Goal: Feedback & Contribution: Leave review/rating

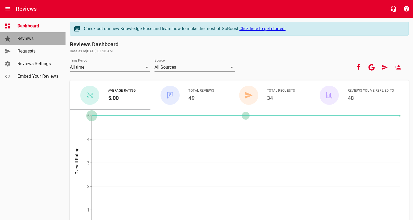
click at [24, 40] on span "Reviews" at bounding box center [38, 38] width 42 height 7
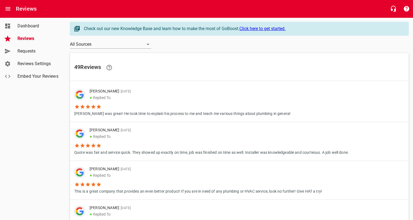
click at [30, 49] on span "Requests" at bounding box center [38, 51] width 42 height 7
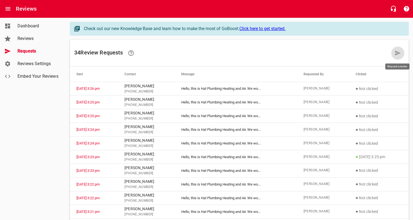
click at [398, 54] on icon at bounding box center [398, 53] width 6 height 5
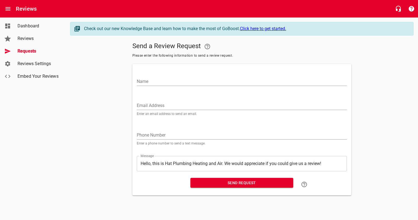
click at [216, 77] on div "Name" at bounding box center [242, 79] width 210 height 13
click at [214, 78] on input "Name" at bounding box center [242, 81] width 210 height 9
type input "Larr"
click at [29, 42] on link "Reviews" at bounding box center [33, 38] width 66 height 13
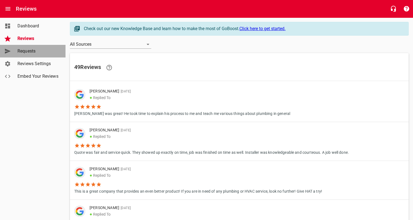
click at [29, 52] on span "Requests" at bounding box center [38, 51] width 42 height 7
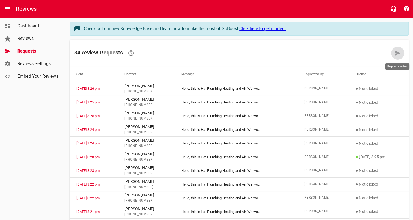
click at [398, 52] on icon at bounding box center [398, 53] width 6 height 5
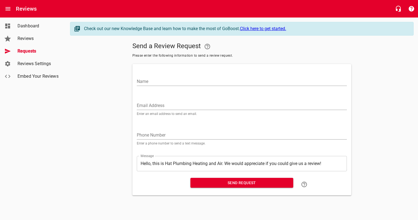
click at [204, 75] on div "Name" at bounding box center [242, 79] width 210 height 13
click at [206, 81] on input "Name" at bounding box center [242, 81] width 210 height 9
type input "[PERSON_NAME]"
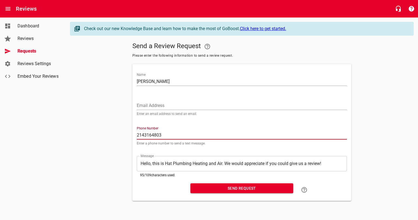
type input "2143164803"
click at [200, 190] on span "Send Request" at bounding box center [242, 188] width 94 height 7
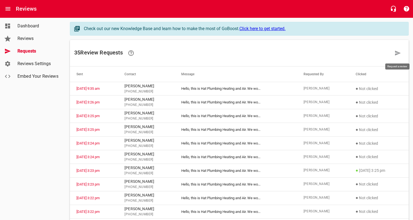
click at [399, 55] on icon at bounding box center [398, 53] width 7 height 7
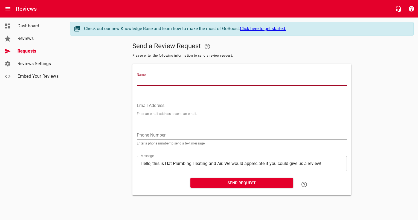
click at [225, 78] on input "Name" at bounding box center [242, 81] width 210 height 9
type input "[PERSON_NAME]"
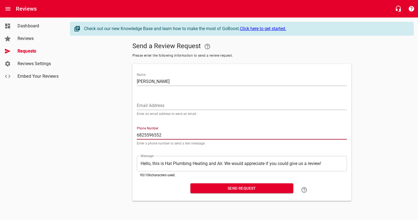
type input "6825596552"
click at [265, 186] on span "Send Request" at bounding box center [242, 188] width 94 height 7
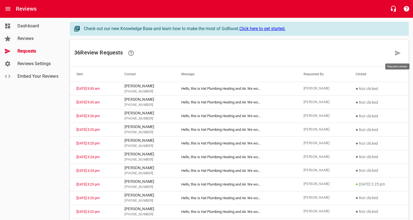
drag, startPoint x: 397, startPoint y: 52, endPoint x: 351, endPoint y: 19, distance: 57.5
click at [397, 52] on icon at bounding box center [398, 53] width 6 height 5
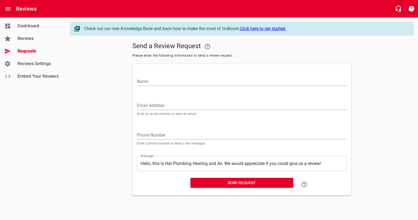
click at [193, 81] on input "Name" at bounding box center [242, 81] width 210 height 9
type input "[PERSON_NAME]"
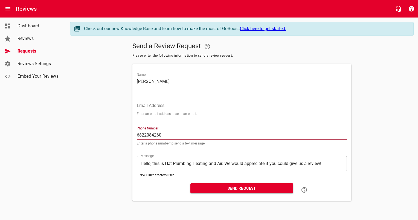
type input "6822084260"
click at [225, 189] on span "Send Request" at bounding box center [242, 188] width 94 height 7
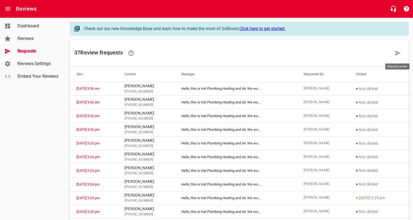
drag, startPoint x: 397, startPoint y: 51, endPoint x: 369, endPoint y: 12, distance: 48.0
click at [397, 51] on icon at bounding box center [398, 53] width 7 height 7
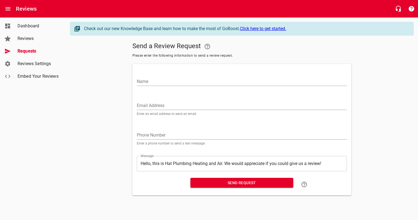
click at [261, 78] on input "Name" at bounding box center [242, 81] width 210 height 9
type input "[PERSON_NAME]"
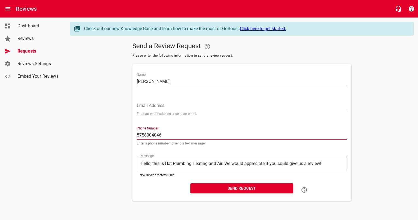
type input "5758004046"
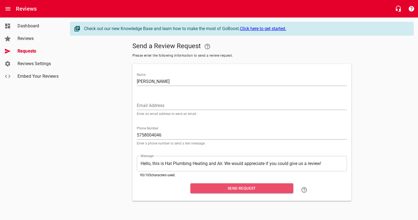
click at [261, 189] on span "Send Request" at bounding box center [242, 188] width 94 height 7
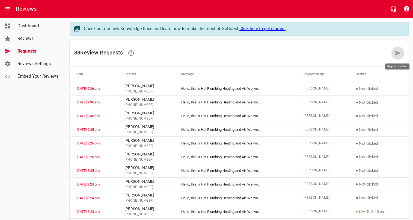
click at [396, 54] on icon at bounding box center [398, 53] width 6 height 5
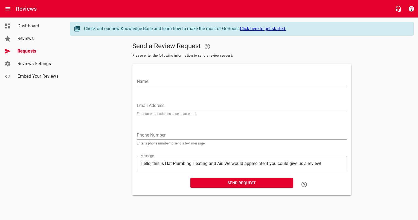
click at [247, 79] on input "Name" at bounding box center [242, 81] width 210 height 9
type input "[PERSON_NAME]"
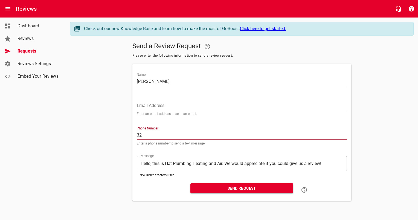
type input "3"
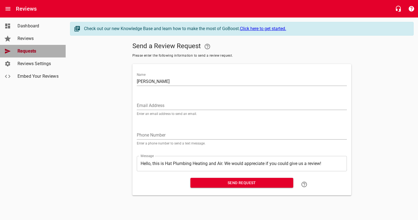
click at [33, 49] on span "Requests" at bounding box center [38, 51] width 42 height 7
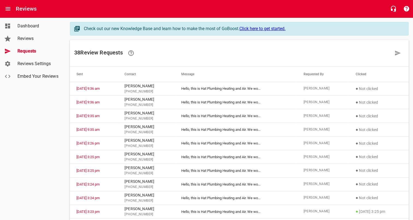
click at [24, 28] on span "Dashboard" at bounding box center [38, 26] width 42 height 7
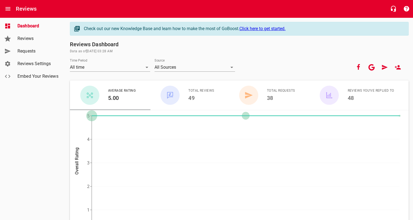
click at [23, 52] on span "Requests" at bounding box center [38, 51] width 42 height 7
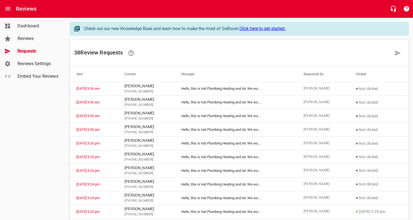
click at [44, 61] on span "Reviews Settings" at bounding box center [38, 63] width 42 height 7
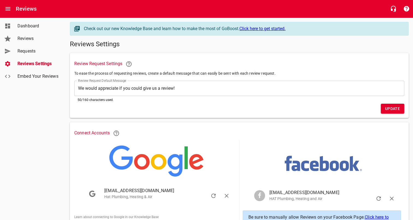
click at [29, 23] on span "Dashboard" at bounding box center [38, 26] width 42 height 7
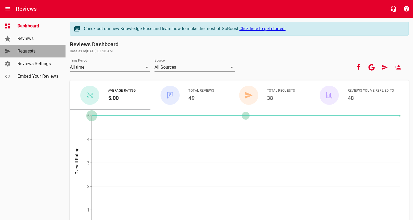
click at [24, 53] on span "Requests" at bounding box center [38, 51] width 42 height 7
